Goal: Transaction & Acquisition: Obtain resource

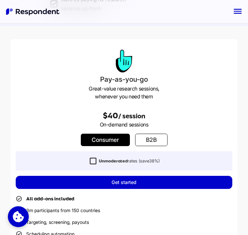
scroll to position [139, 0]
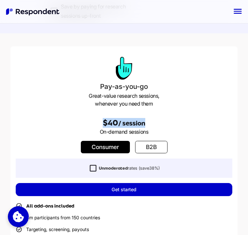
drag, startPoint x: 155, startPoint y: 122, endPoint x: 90, endPoint y: 122, distance: 64.7
click at [90, 122] on h2 "$40 / session" at bounding box center [124, 123] width 216 height 10
click at [66, 123] on h2 "$40 / session" at bounding box center [124, 123] width 216 height 10
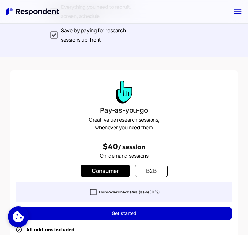
scroll to position [129, 0]
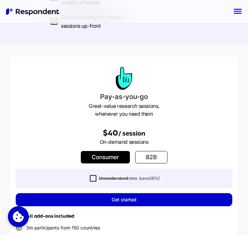
click at [147, 153] on link "b2b" at bounding box center [151, 157] width 32 height 12
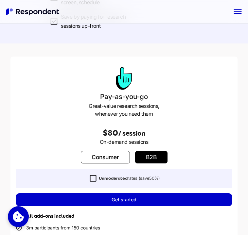
click at [42, 126] on div "$80 / session" at bounding box center [124, 128] width 216 height 20
click at [100, 155] on link "Consumer" at bounding box center [105, 157] width 49 height 12
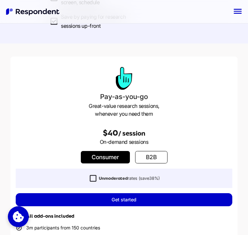
scroll to position [140, 0]
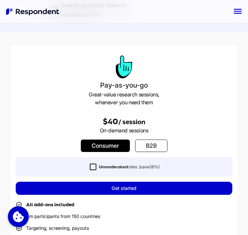
click at [74, 112] on div "$40 / session" at bounding box center [124, 116] width 216 height 20
click at [155, 147] on link "b2b" at bounding box center [151, 146] width 32 height 12
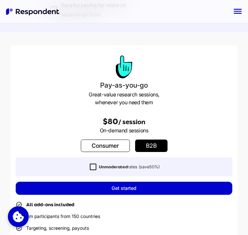
click at [146, 131] on p "On-demand sessions" at bounding box center [124, 130] width 216 height 8
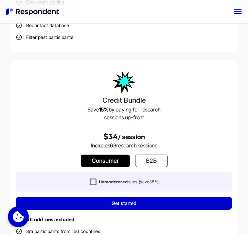
scroll to position [420, 0]
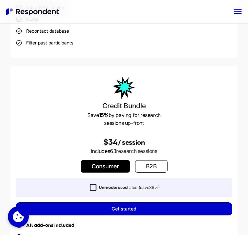
click at [156, 167] on link "b2b" at bounding box center [151, 166] width 32 height 12
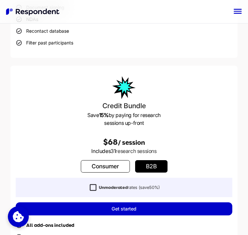
click at [42, 142] on h2 "$68 / session" at bounding box center [124, 142] width 216 height 10
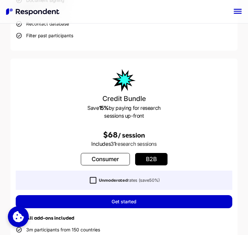
scroll to position [427, 0]
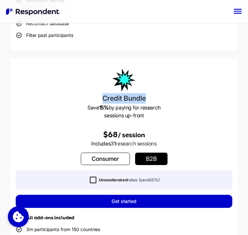
drag, startPoint x: 104, startPoint y: 96, endPoint x: 172, endPoint y: 96, distance: 67.3
click at [172, 96] on h3 "Credit Bundle" at bounding box center [124, 98] width 216 height 10
click at [122, 151] on div "Credit Bundle Save 15% by paying for research sessions up-front $68 / session I…" at bounding box center [123, 204] width 227 height 292
drag, startPoint x: 112, startPoint y: 142, endPoint x: 156, endPoint y: 142, distance: 44.1
click at [156, 142] on p "Includes 31 research sessions" at bounding box center [124, 144] width 216 height 8
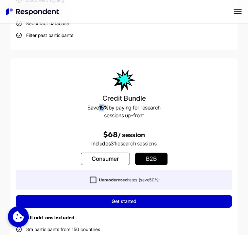
drag, startPoint x: 99, startPoint y: 108, endPoint x: 104, endPoint y: 108, distance: 5.6
click at [104, 108] on strong "15%" at bounding box center [103, 107] width 9 height 7
click at [112, 130] on span "$68" at bounding box center [110, 134] width 15 height 9
click at [91, 141] on p "Includes 31 research sessions" at bounding box center [124, 144] width 216 height 8
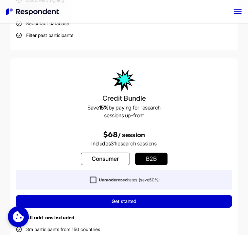
scroll to position [455, 0]
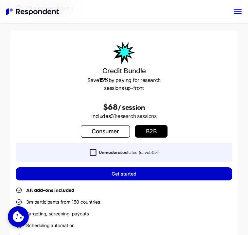
click at [98, 135] on link "Consumer" at bounding box center [105, 131] width 49 height 12
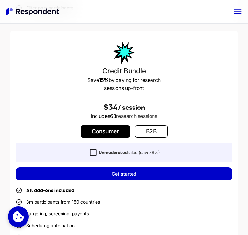
click at [157, 130] on link "b2b" at bounding box center [151, 131] width 32 height 12
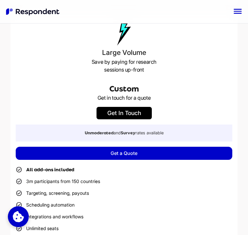
scroll to position [775, 0]
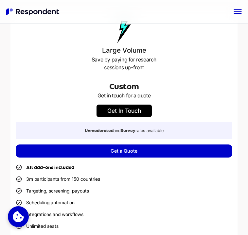
click at [98, 154] on link "Get a Quote" at bounding box center [124, 150] width 216 height 13
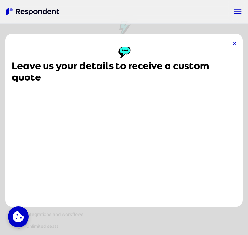
click at [234, 42] on icon at bounding box center [234, 43] width 3 height 3
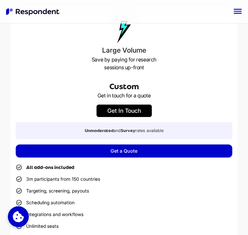
click at [90, 99] on div "Large Volume Save by paying for research sessions up-front Custom Get in touch …" at bounding box center [123, 161] width 227 height 302
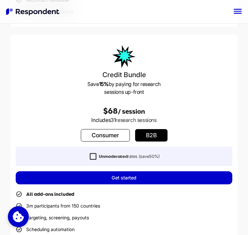
scroll to position [454, 0]
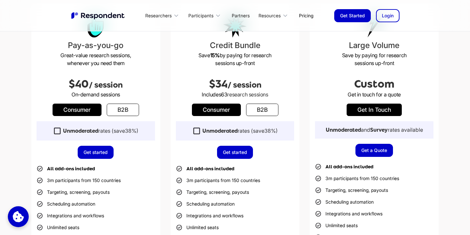
scroll to position [192, 0]
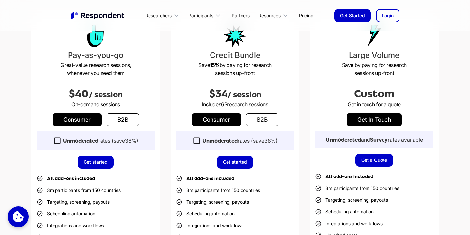
click at [381, 163] on link "Get a Quote" at bounding box center [375, 160] width 38 height 13
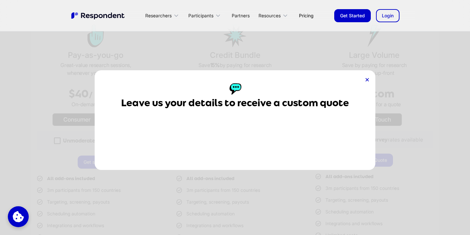
click at [368, 79] on icon at bounding box center [367, 79] width 3 height 3
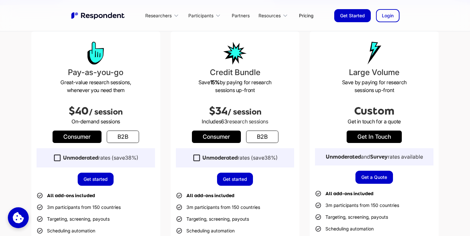
scroll to position [175, 0]
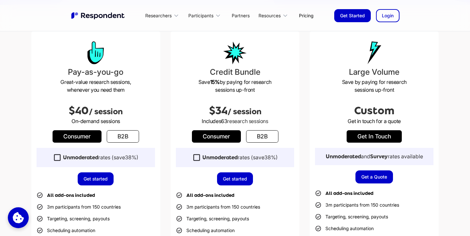
click at [372, 136] on link "get in touch" at bounding box center [374, 136] width 55 height 12
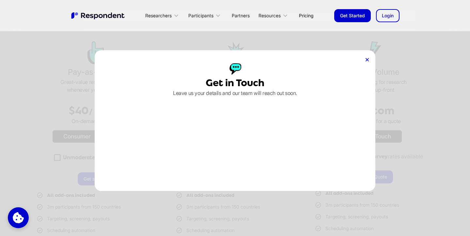
click at [367, 57] on div at bounding box center [367, 60] width 3 height 7
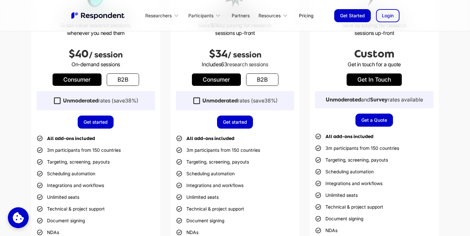
scroll to position [243, 0]
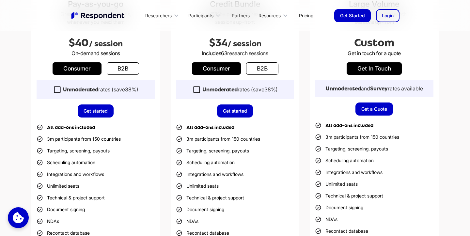
click at [379, 104] on link "Get a Quote" at bounding box center [375, 109] width 38 height 13
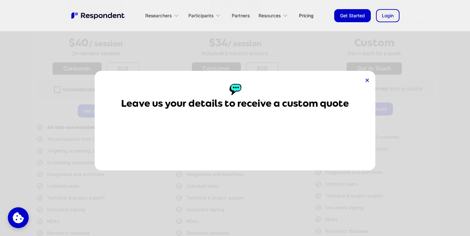
click at [368, 82] on icon at bounding box center [367, 80] width 3 height 3
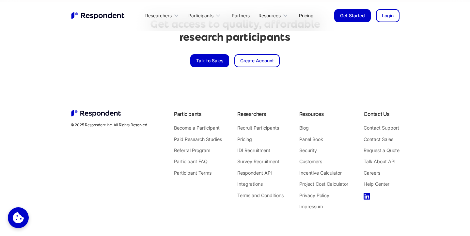
scroll to position [1561, 0]
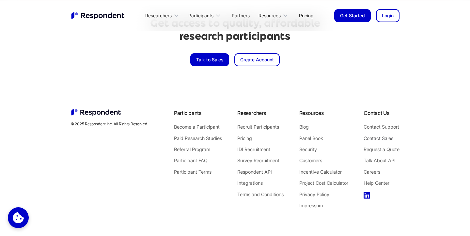
click at [377, 137] on link "Contact Sales" at bounding box center [382, 138] width 36 height 8
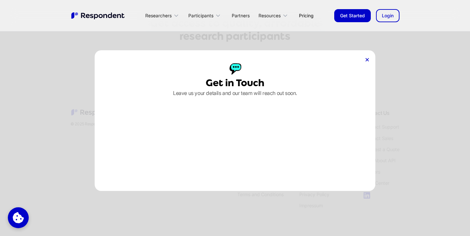
click at [365, 60] on div "Get in Touch Leave us your details and our team will reach out soon." at bounding box center [235, 120] width 281 height 141
click at [370, 59] on div "Get in Touch Leave us your details and our team will reach out soon." at bounding box center [235, 120] width 281 height 141
click at [368, 59] on icon at bounding box center [367, 59] width 3 height 3
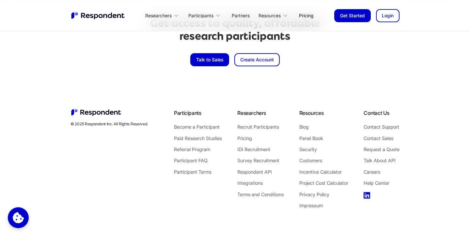
click at [376, 126] on link "Contact Support" at bounding box center [382, 127] width 36 height 8
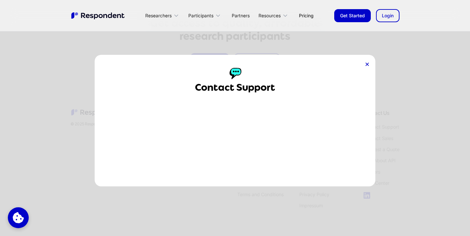
click at [341, 73] on div "Contact Support" at bounding box center [235, 121] width 281 height 132
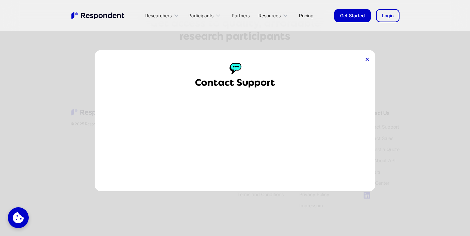
click at [366, 59] on icon at bounding box center [367, 59] width 3 height 3
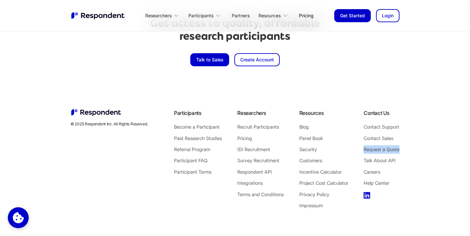
click at [368, 180] on link "Help Center" at bounding box center [382, 183] width 36 height 8
